Goal: Task Accomplishment & Management: Manage account settings

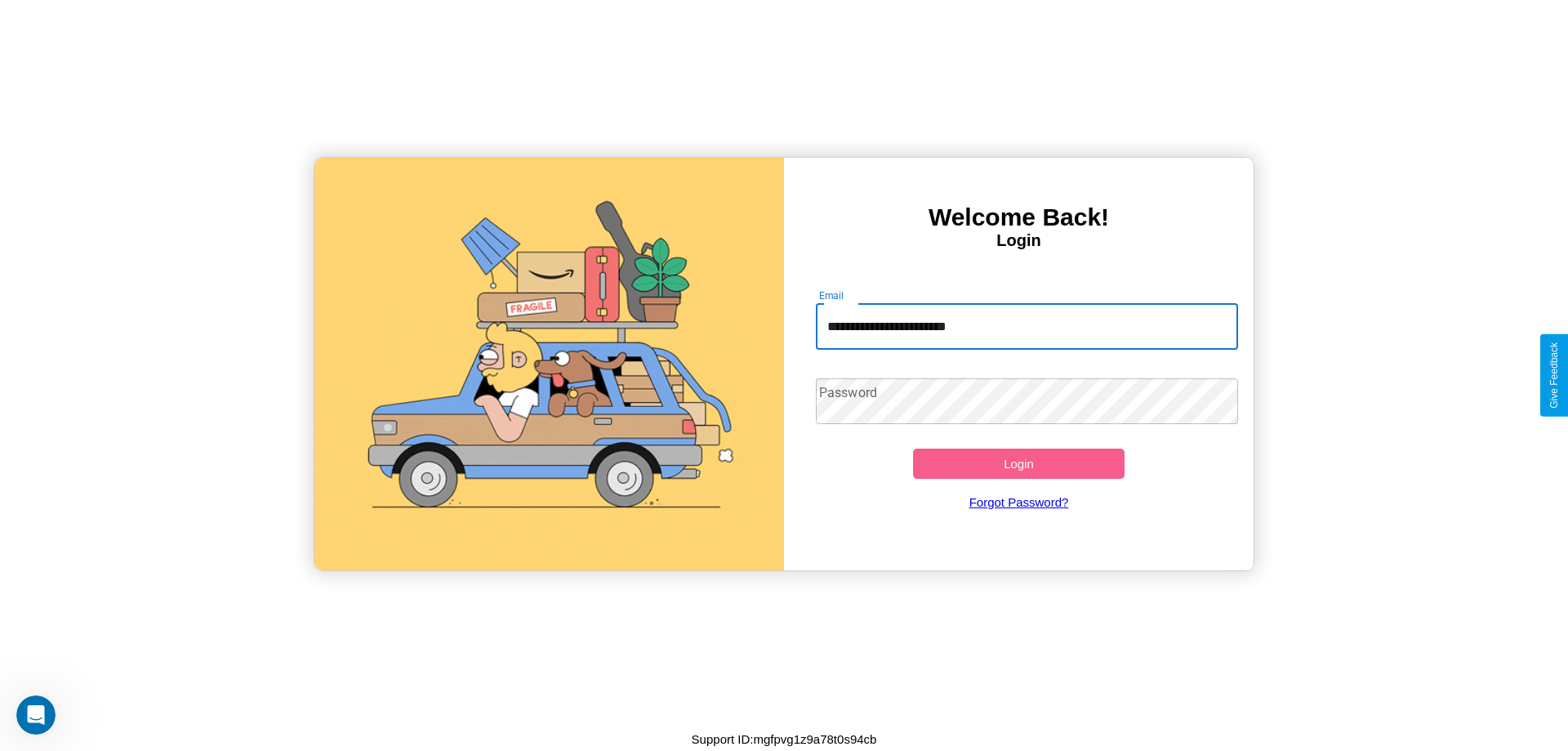
type input "**********"
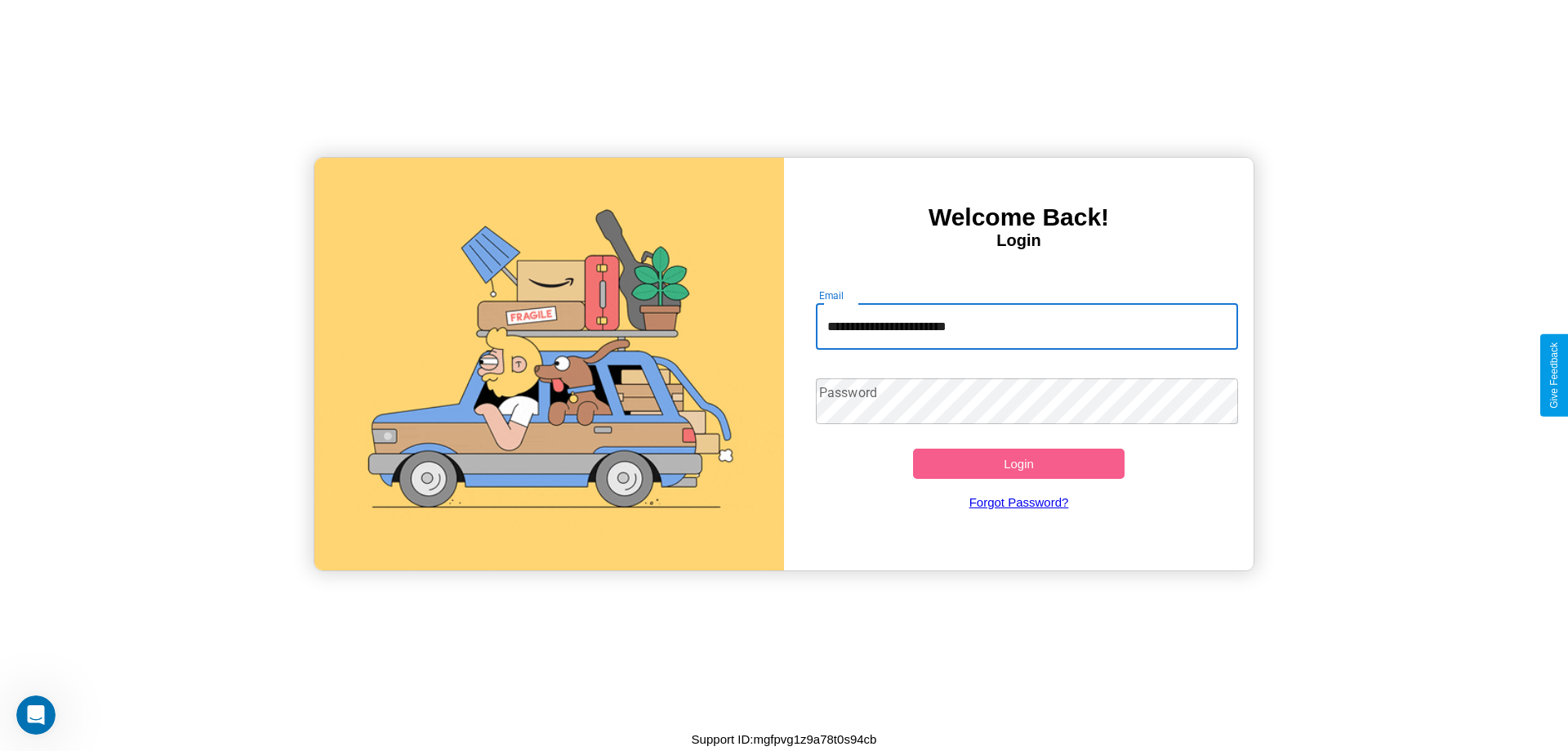
click at [1019, 463] on button "Login" at bounding box center [1019, 463] width 211 height 30
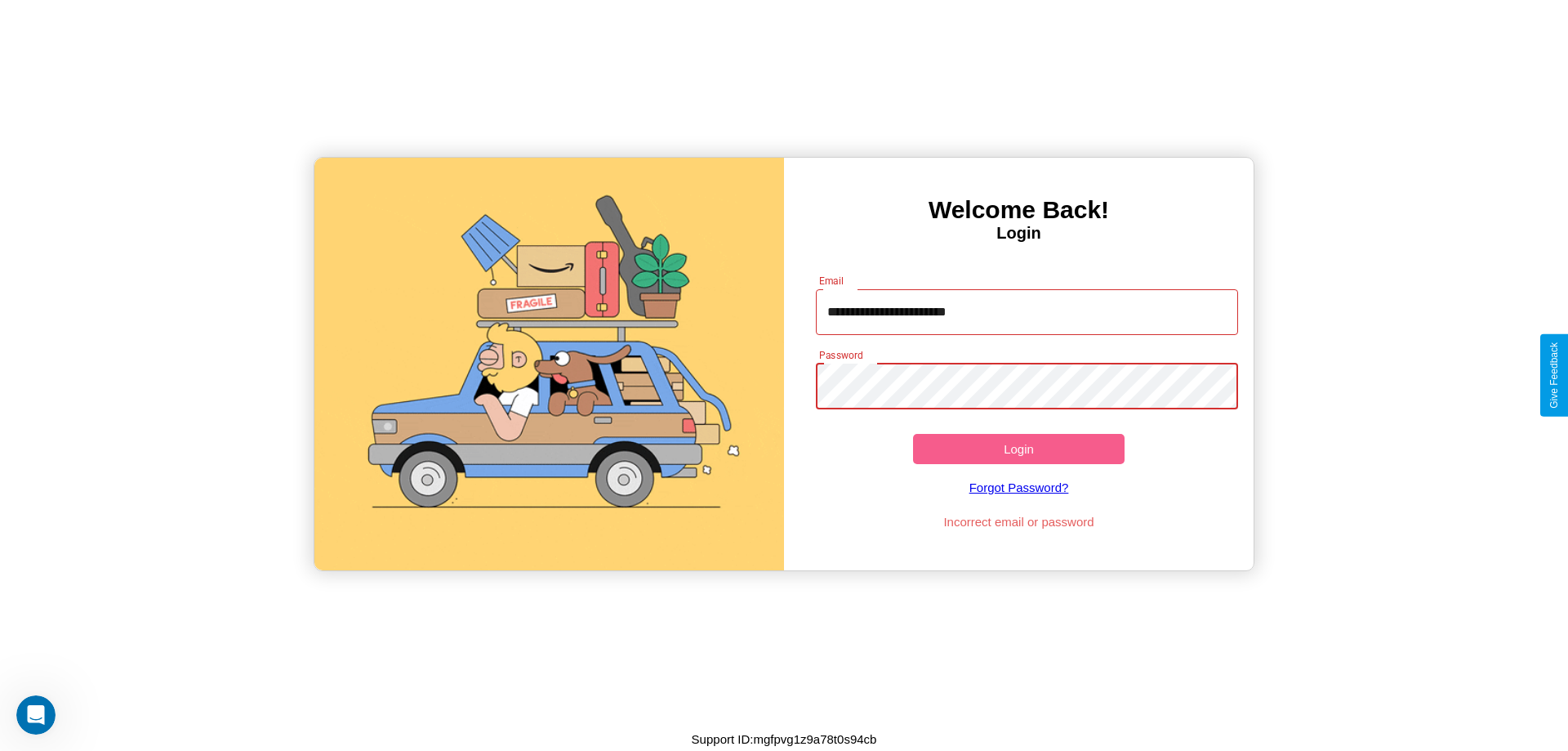
click at [1019, 448] on button "Login" at bounding box center [1019, 448] width 211 height 30
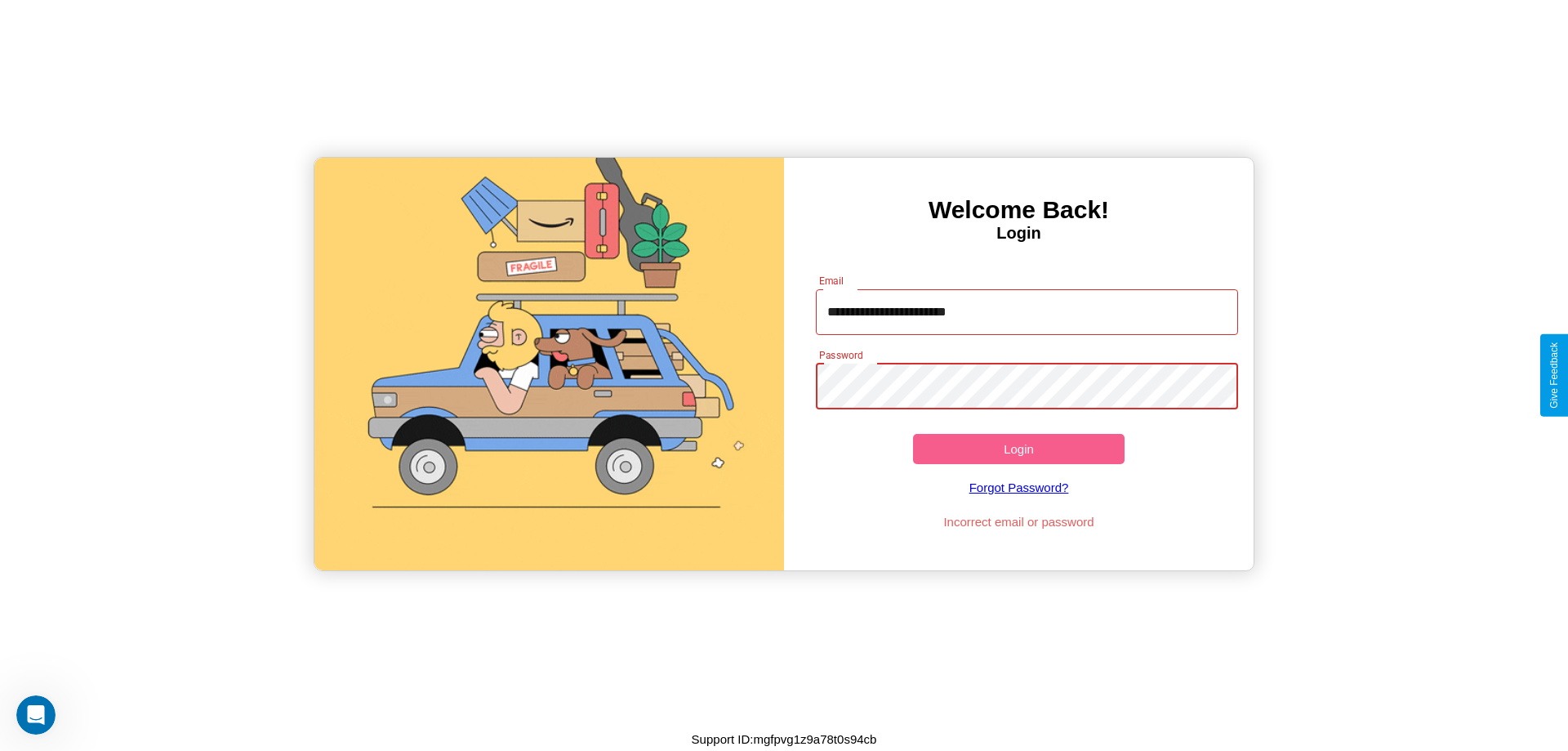
click at [1019, 448] on button "Login" at bounding box center [1019, 448] width 211 height 30
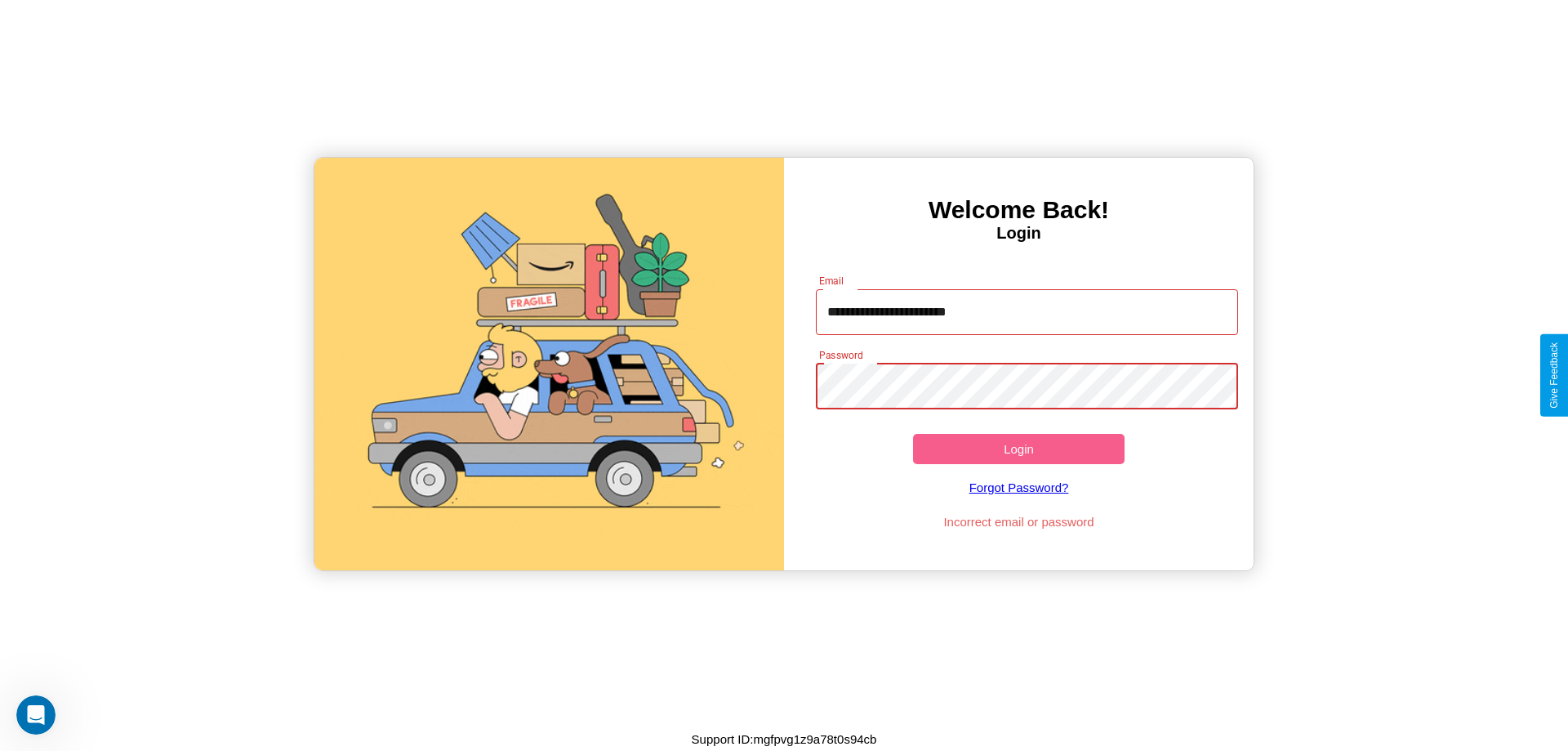
click at [1019, 448] on button "Login" at bounding box center [1019, 448] width 211 height 30
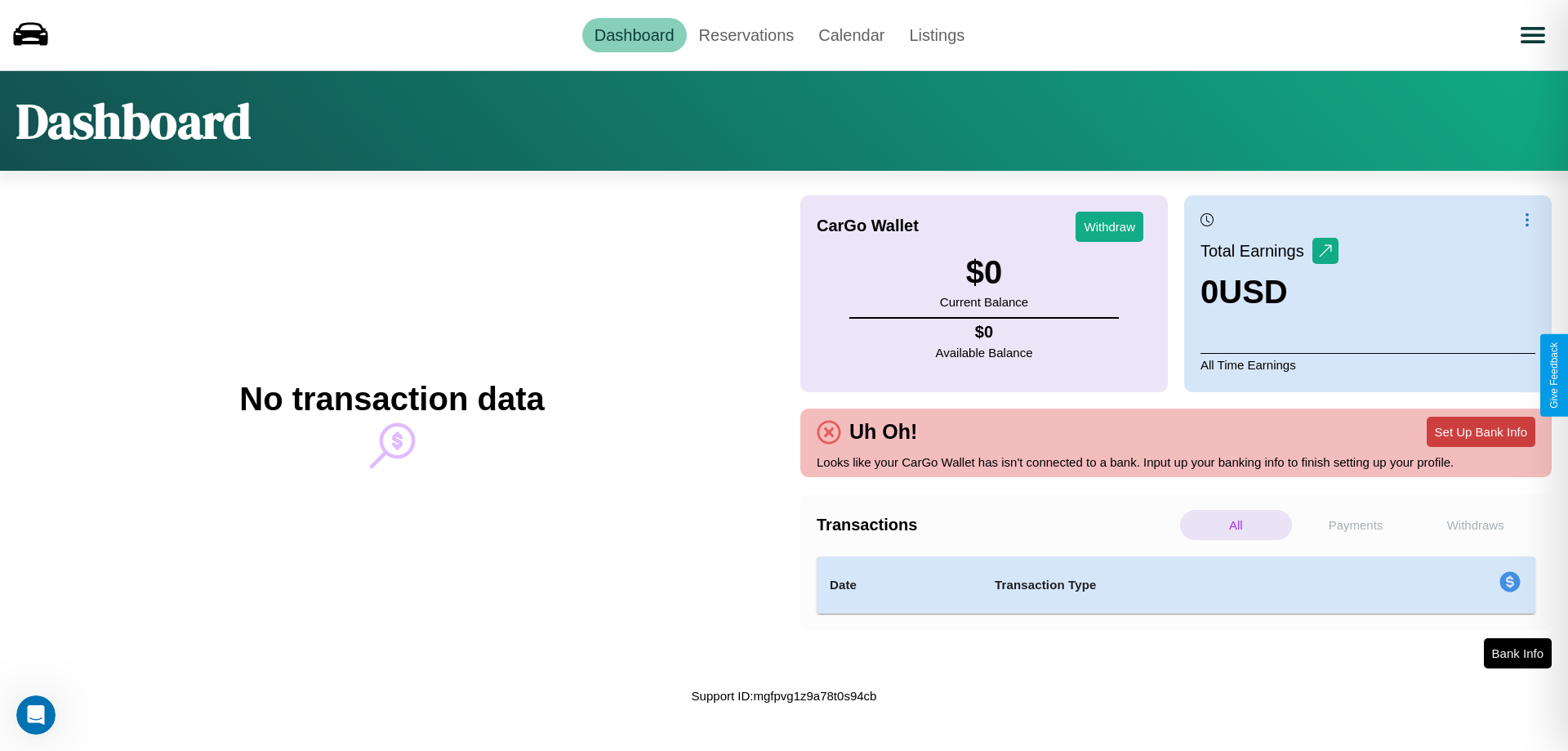
click at [1481, 432] on button "Set Up Bank Info" at bounding box center [1482, 432] width 109 height 30
